Goal: Navigation & Orientation: Find specific page/section

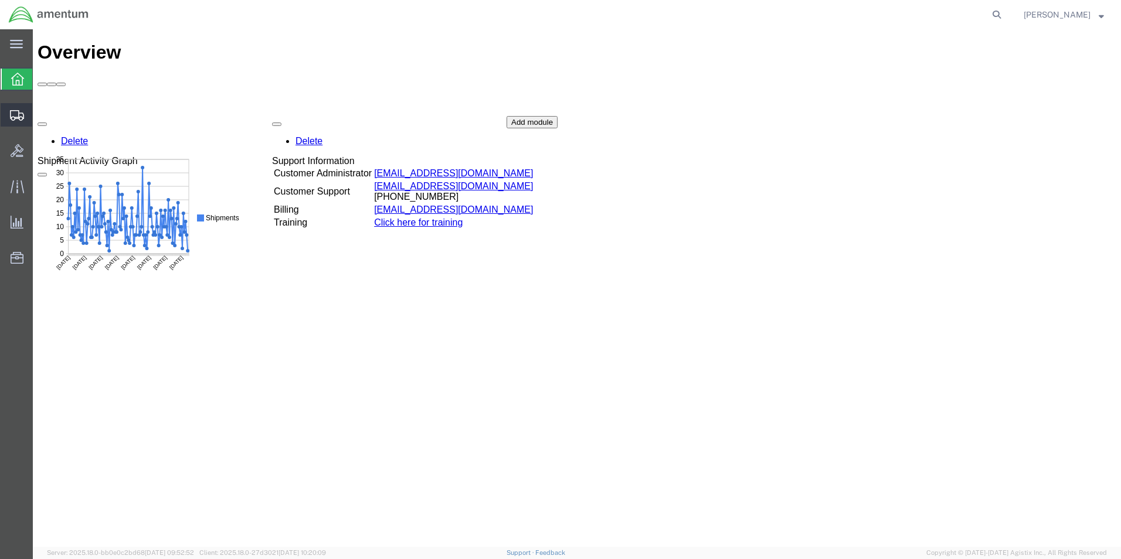
click at [20, 113] on icon at bounding box center [17, 115] width 14 height 11
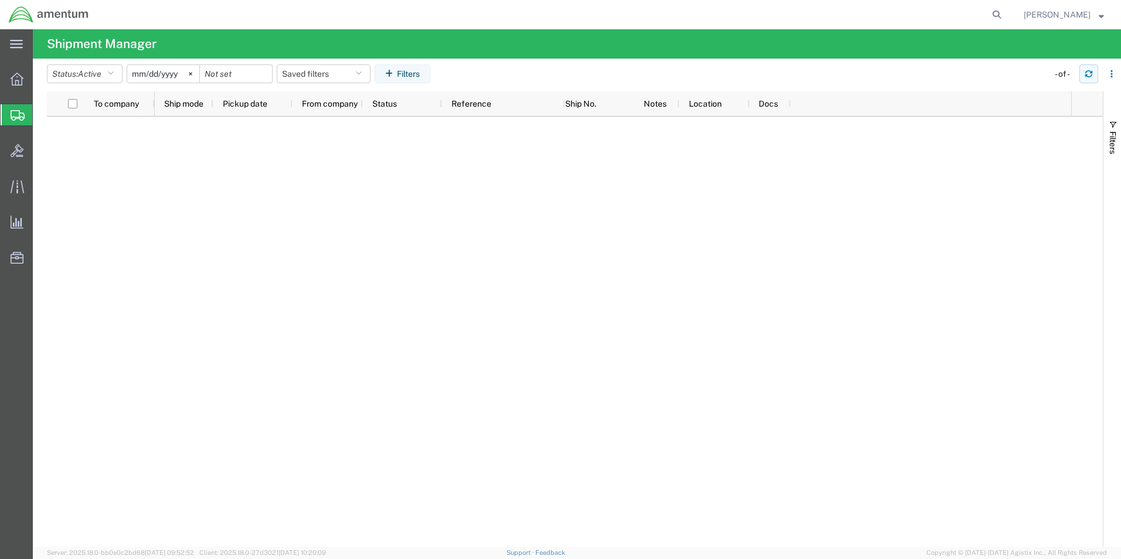
click at [1088, 77] on icon "button" at bounding box center [1088, 75] width 7 height 3
